Goal: Transaction & Acquisition: Purchase product/service

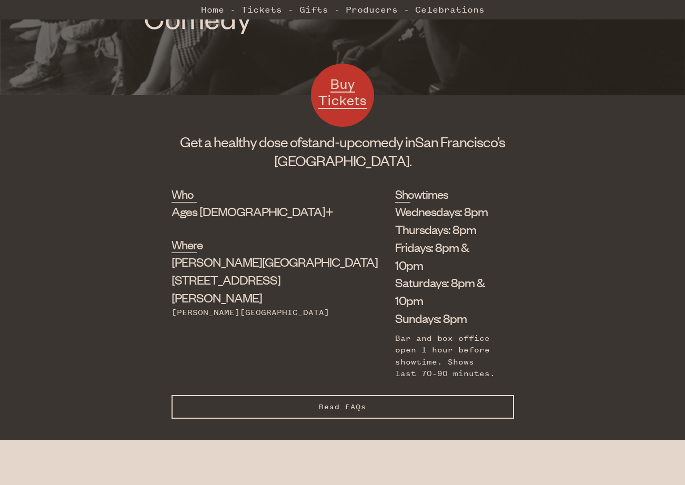
scroll to position [315, 0]
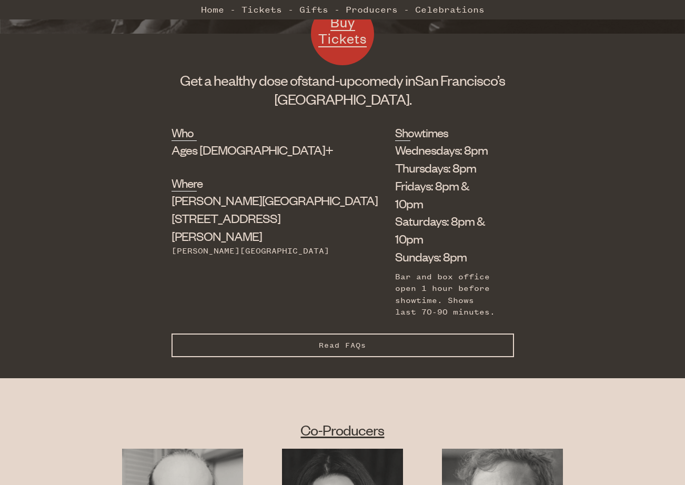
click at [390, 333] on button "Read FAQs Hide FAQs" at bounding box center [342, 345] width 342 height 24
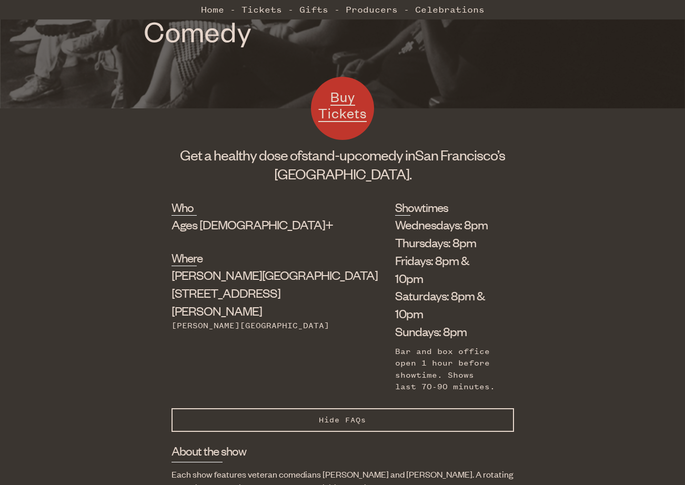
scroll to position [0, 0]
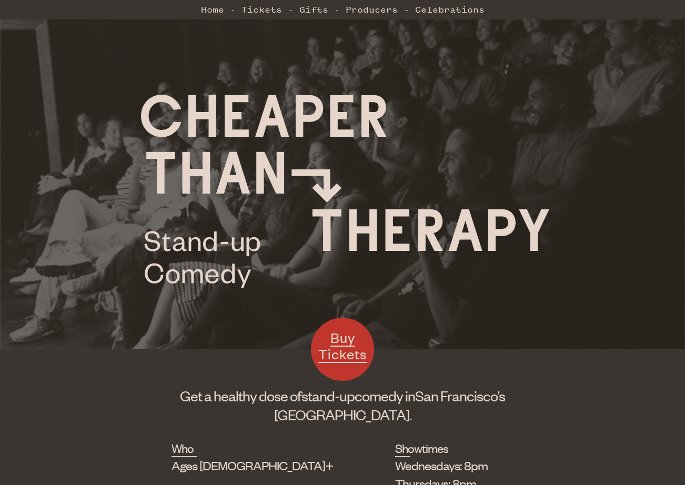
click at [336, 353] on span "Buy Tickets" at bounding box center [342, 346] width 48 height 34
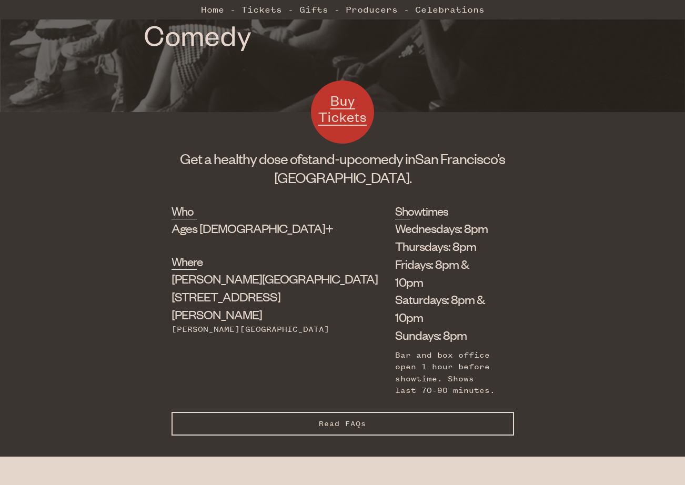
scroll to position [263, 0]
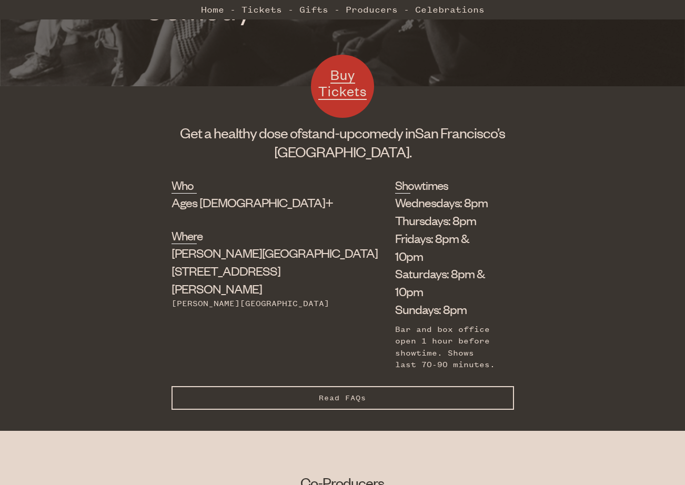
click at [358, 386] on button "Read FAQs Hide FAQs" at bounding box center [342, 398] width 342 height 24
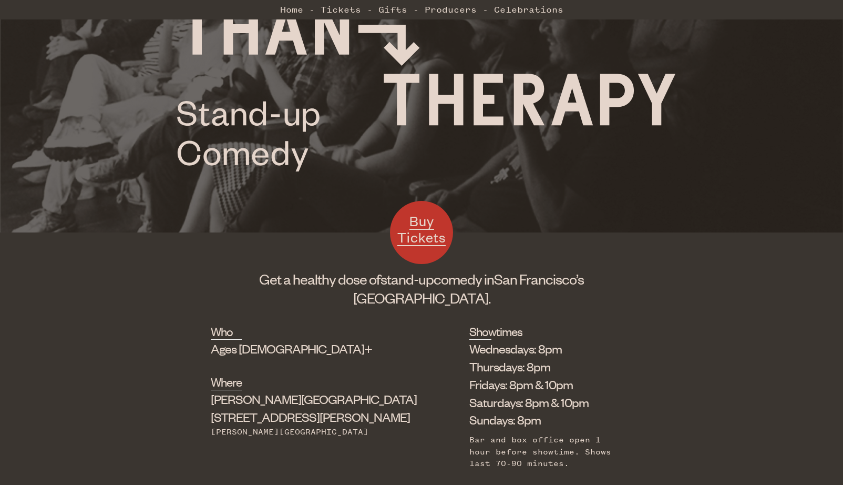
scroll to position [53, 0]
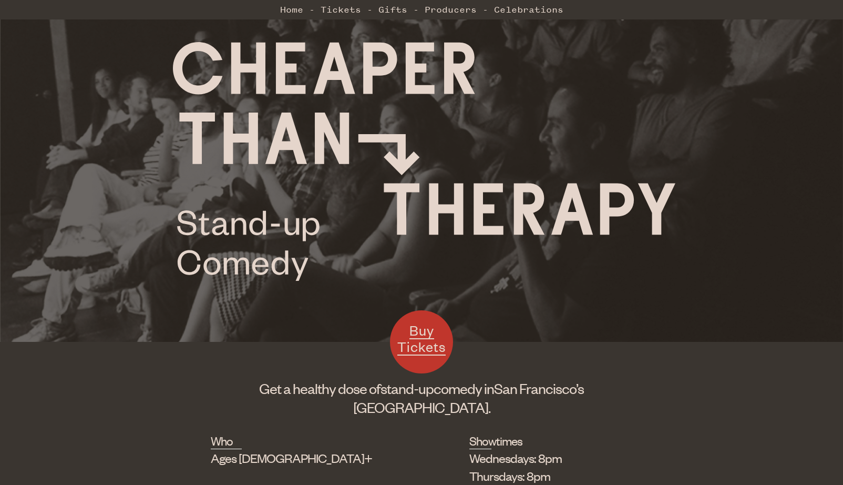
click at [428, 345] on span "Buy Tickets" at bounding box center [421, 338] width 48 height 34
